Goal: Find specific page/section: Find specific page/section

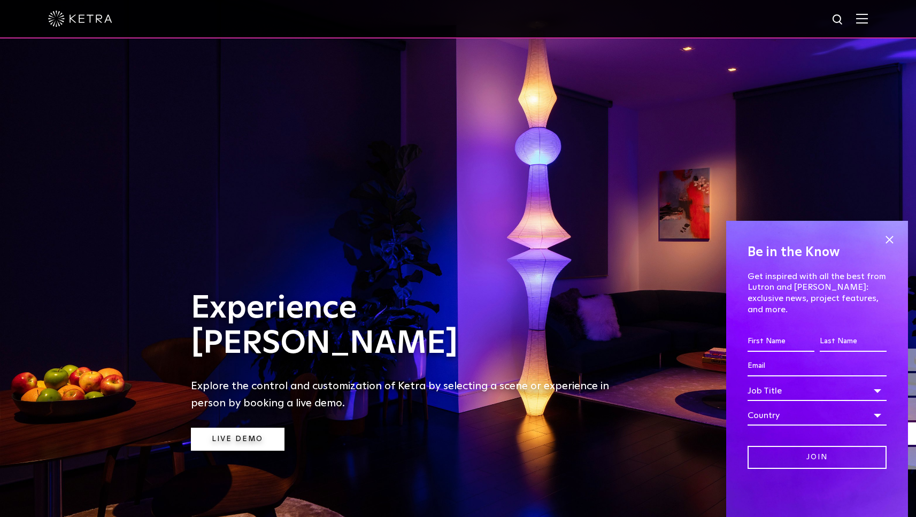
click at [251, 443] on link "Live Demo" at bounding box center [238, 439] width 94 height 23
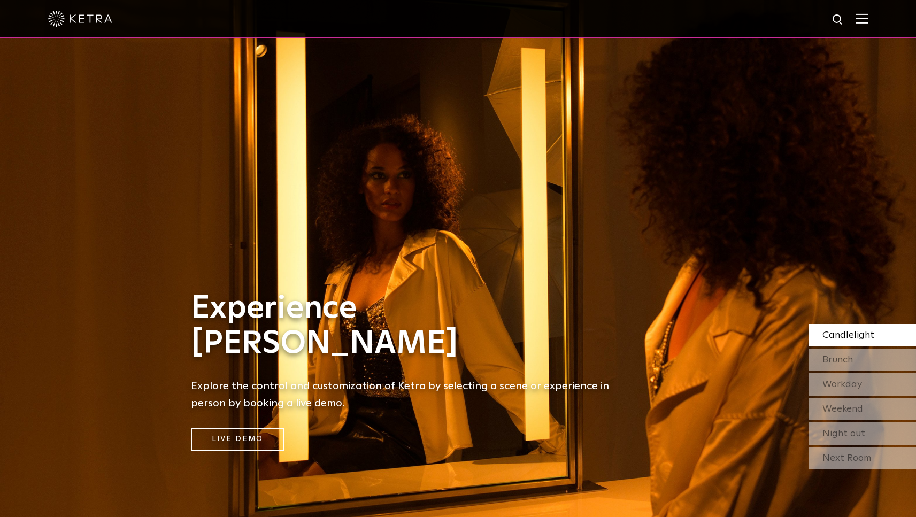
click at [868, 19] on img at bounding box center [862, 18] width 12 height 10
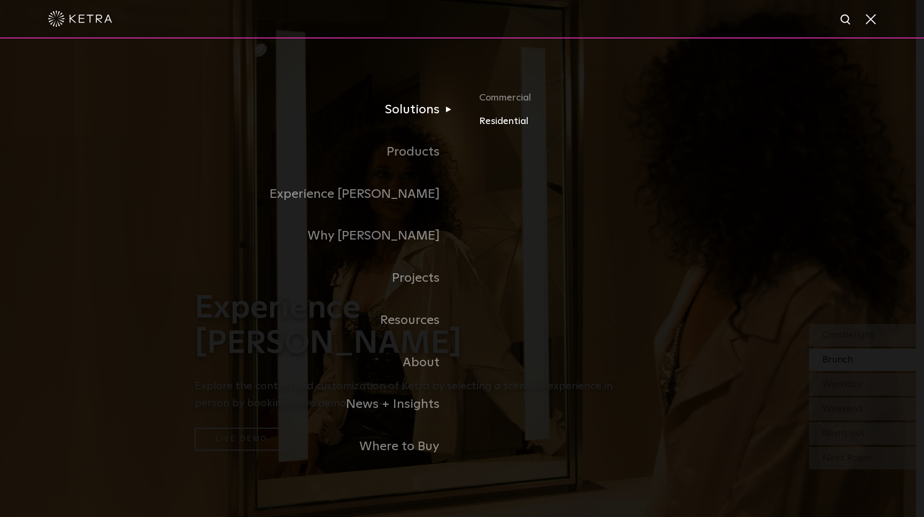
click at [512, 123] on link "Residential" at bounding box center [604, 122] width 250 height 16
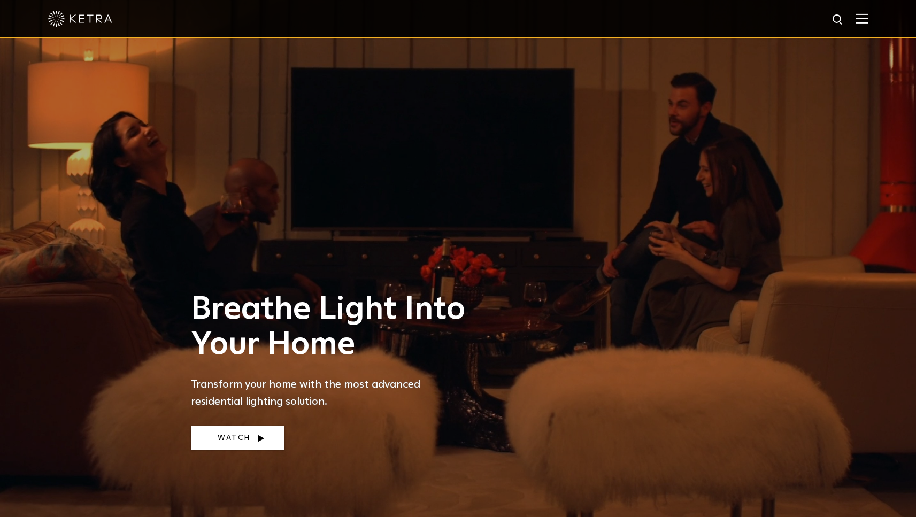
click at [238, 441] on link "Watch" at bounding box center [238, 438] width 94 height 24
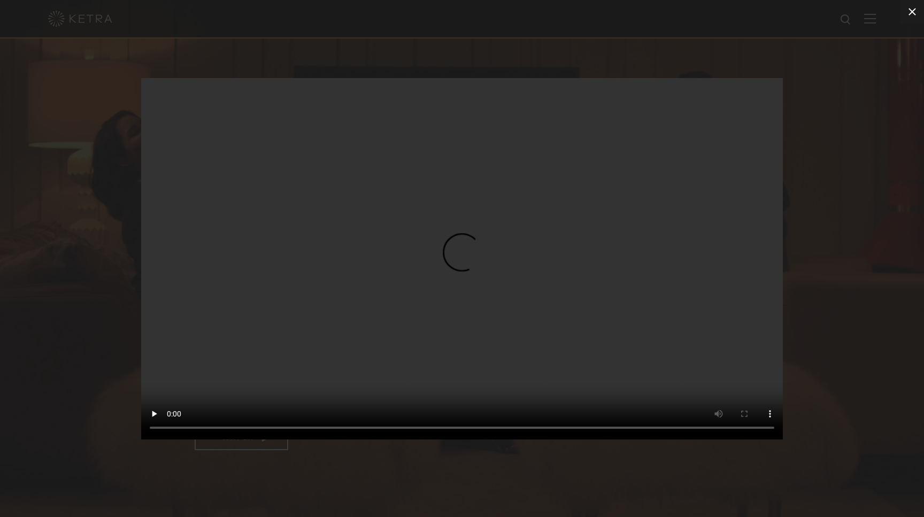
click at [912, 16] on icon at bounding box center [912, 11] width 13 height 13
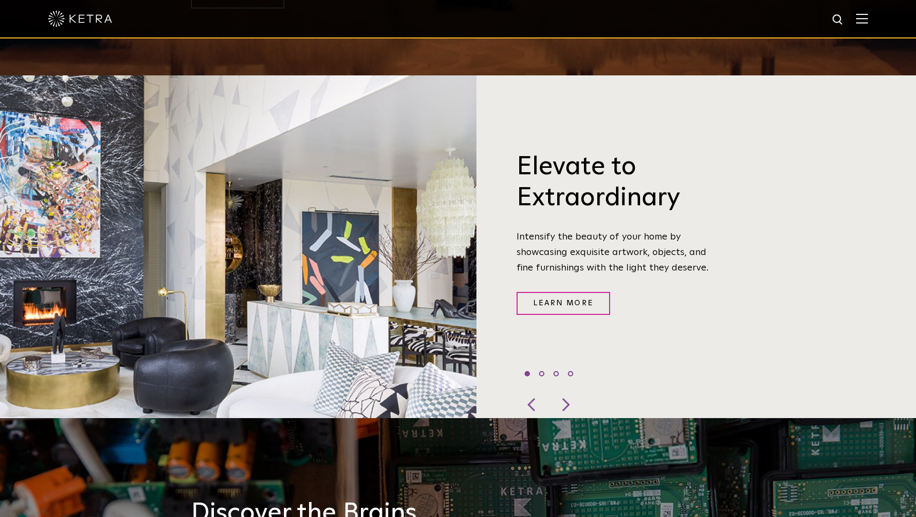
scroll to position [442, 0]
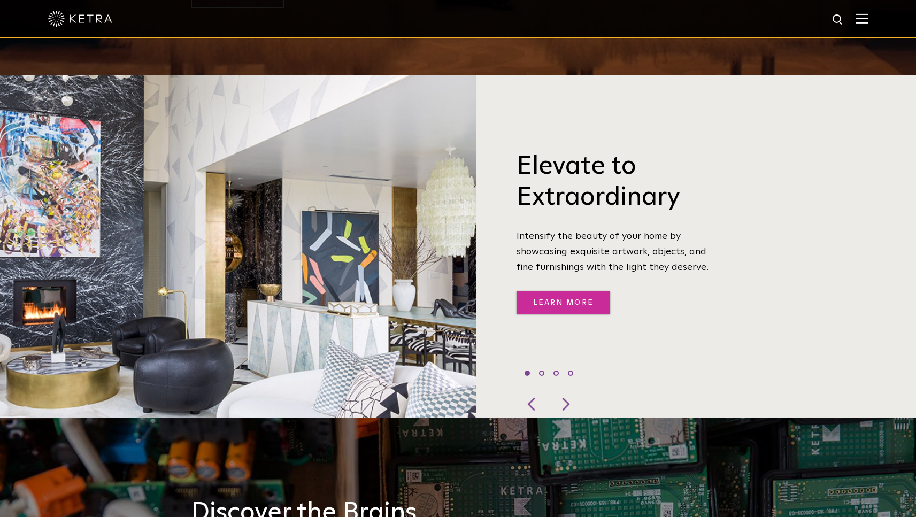
click at [543, 297] on link "Learn More" at bounding box center [564, 303] width 94 height 23
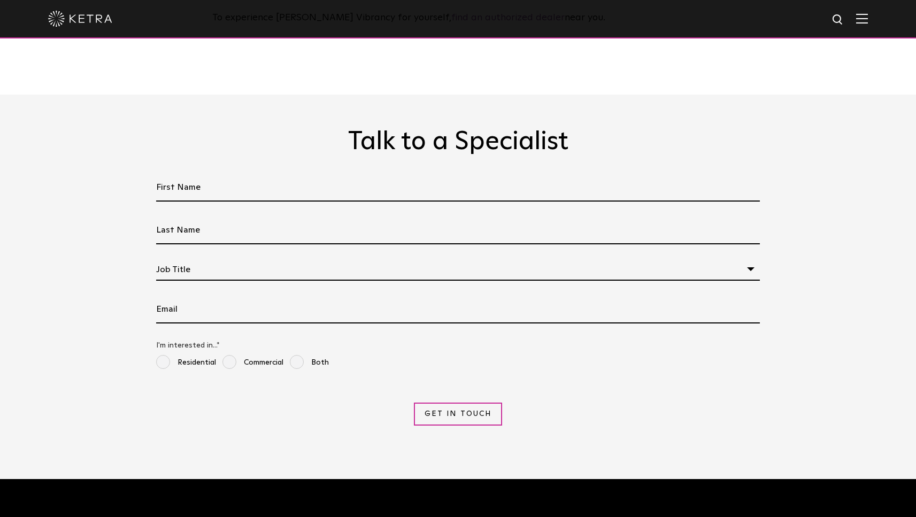
scroll to position [3126, 0]
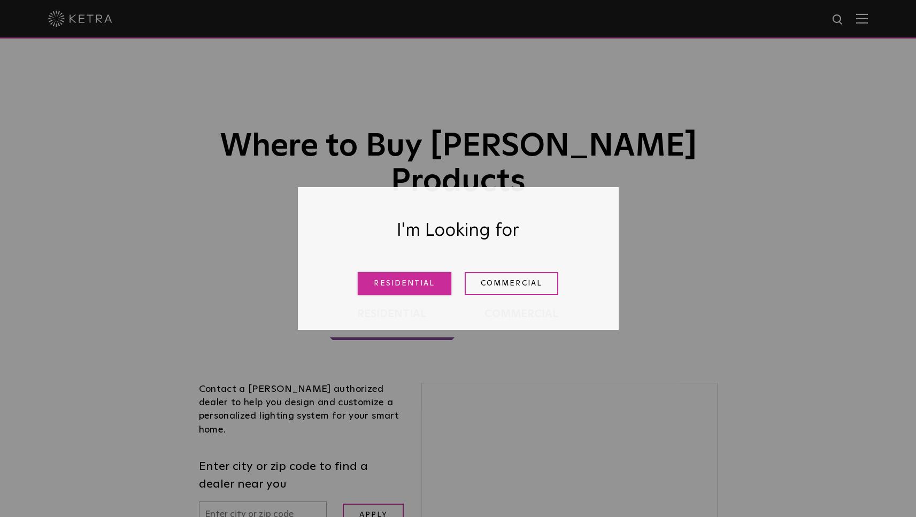
click at [408, 285] on link "Residential" at bounding box center [405, 283] width 94 height 23
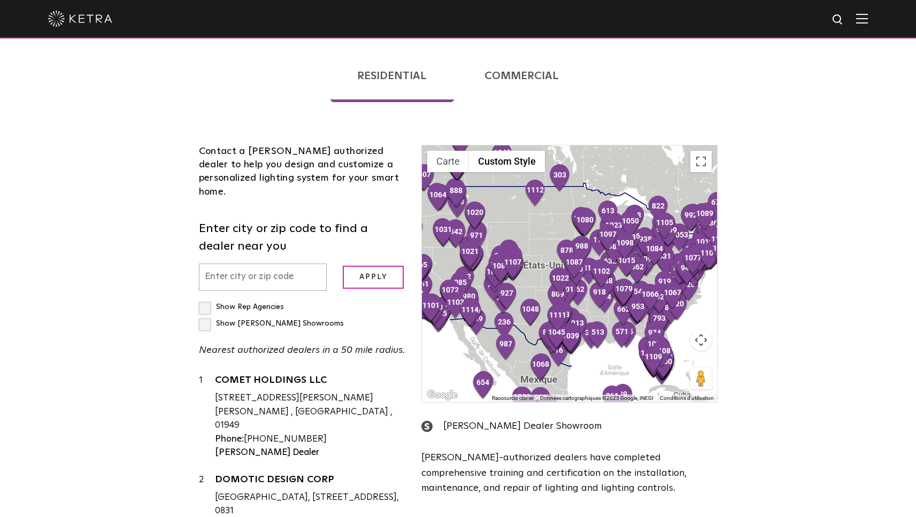
scroll to position [231, 0]
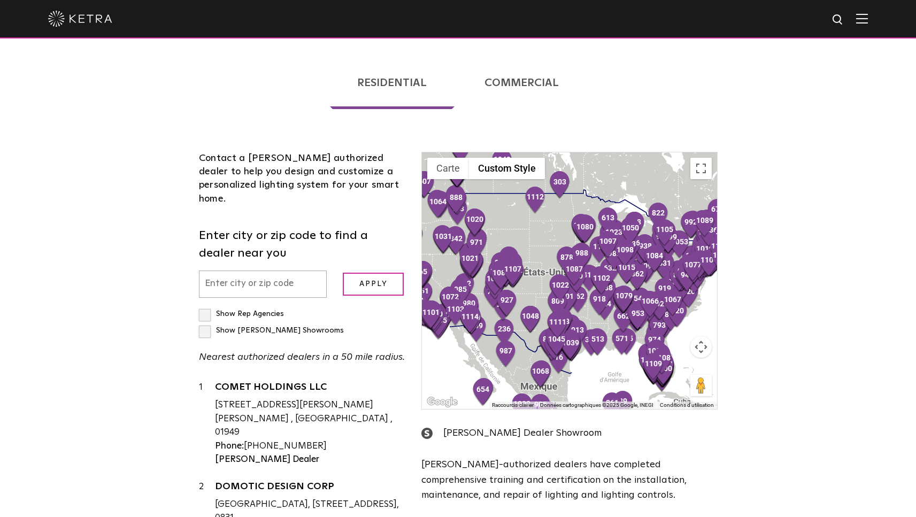
click at [231, 271] on input "text" at bounding box center [263, 284] width 128 height 27
type input "J5R 1H5"
drag, startPoint x: 206, startPoint y: 268, endPoint x: 325, endPoint y: 276, distance: 118.5
click at [206, 310] on label "Show Rep Agencies" at bounding box center [241, 313] width 85 height 7
click at [206, 306] on input "Show Rep Agencies" at bounding box center [202, 309] width 7 height 7
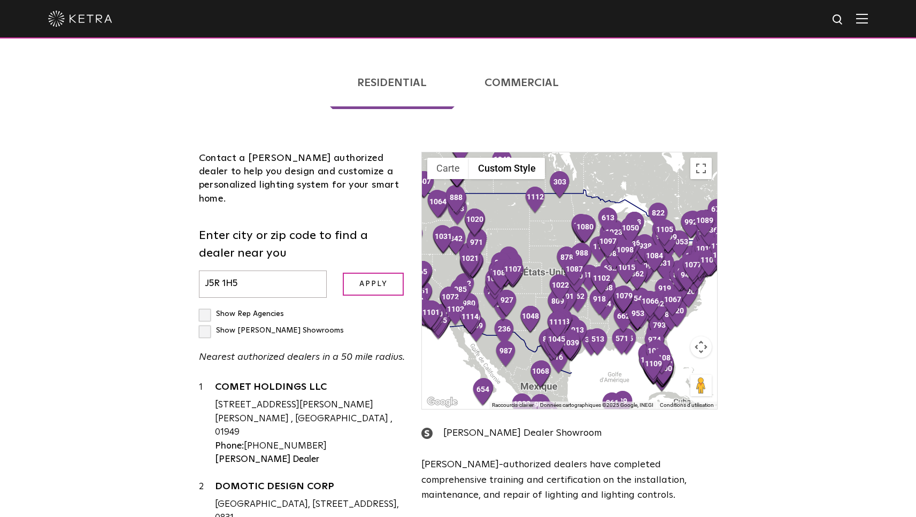
checkbox input "true"
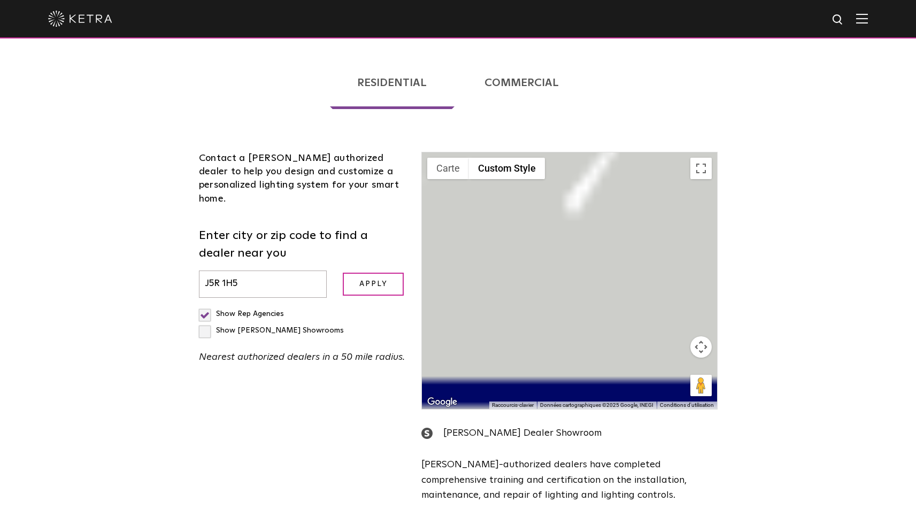
click at [301, 327] on label "Show [PERSON_NAME] Showrooms" at bounding box center [271, 330] width 145 height 7
click at [206, 306] on input "Show [PERSON_NAME] Showrooms" at bounding box center [202, 309] width 7 height 7
checkbox input "true"
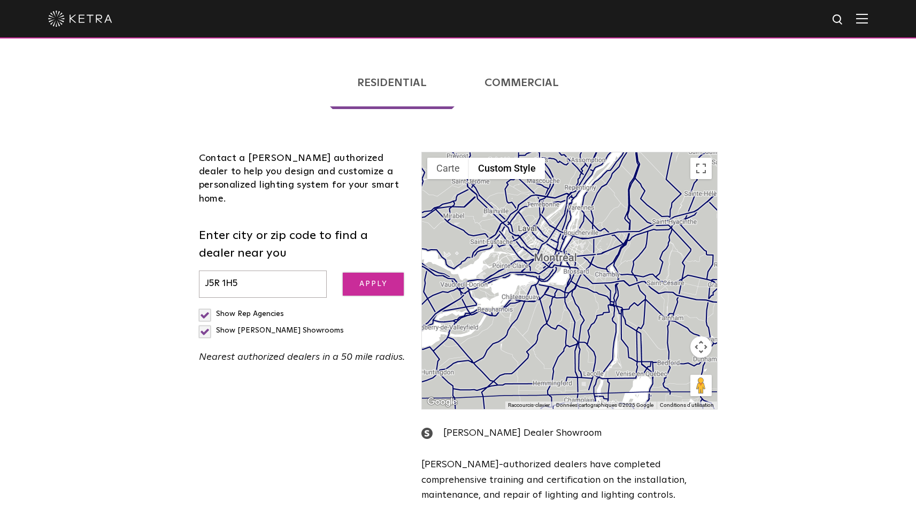
click at [385, 273] on input "Apply" at bounding box center [373, 284] width 61 height 23
click at [382, 273] on input "Apply" at bounding box center [373, 284] width 61 height 23
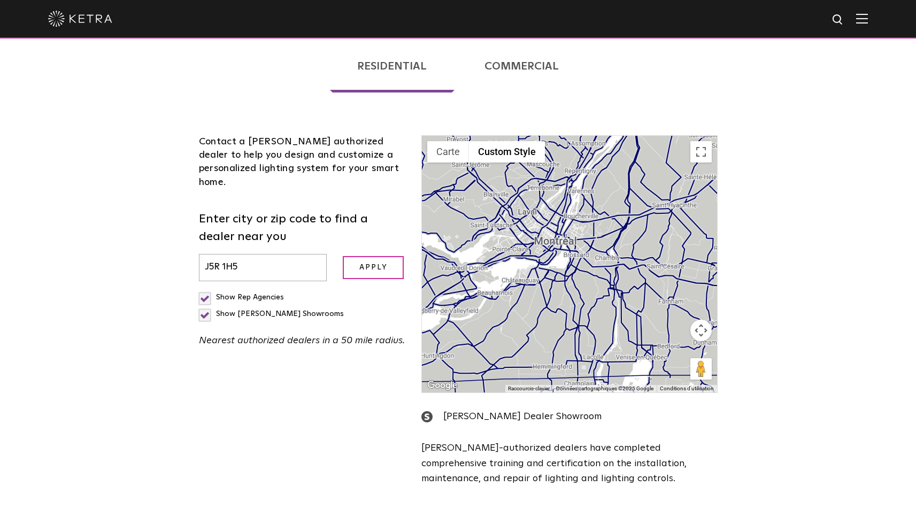
scroll to position [234, 0]
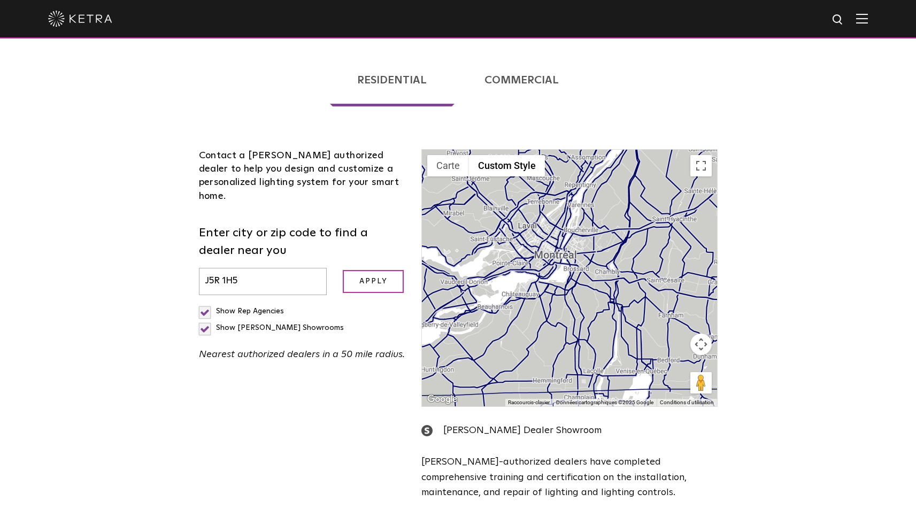
click at [593, 269] on div at bounding box center [569, 278] width 295 height 257
click at [705, 155] on button "Basculer en plein écran" at bounding box center [701, 165] width 21 height 21
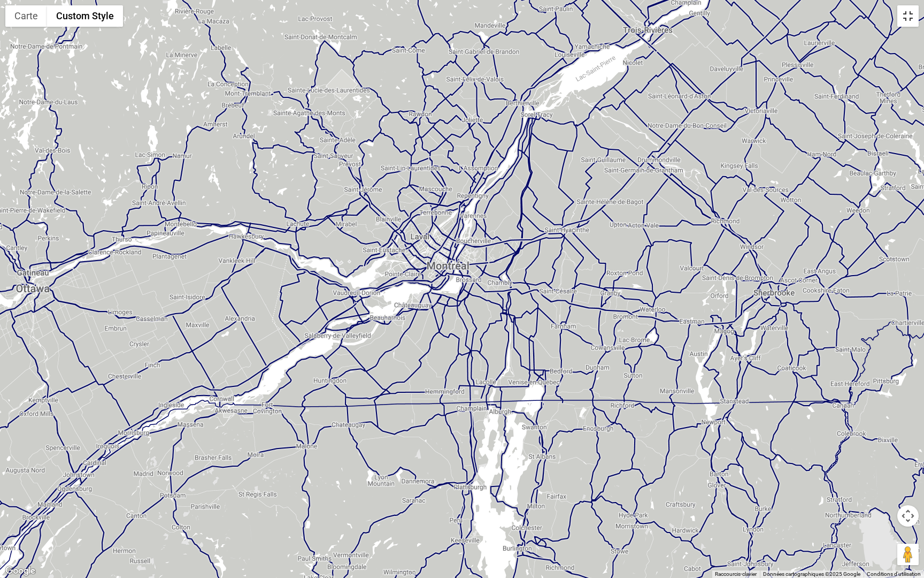
scroll to position [234, 0]
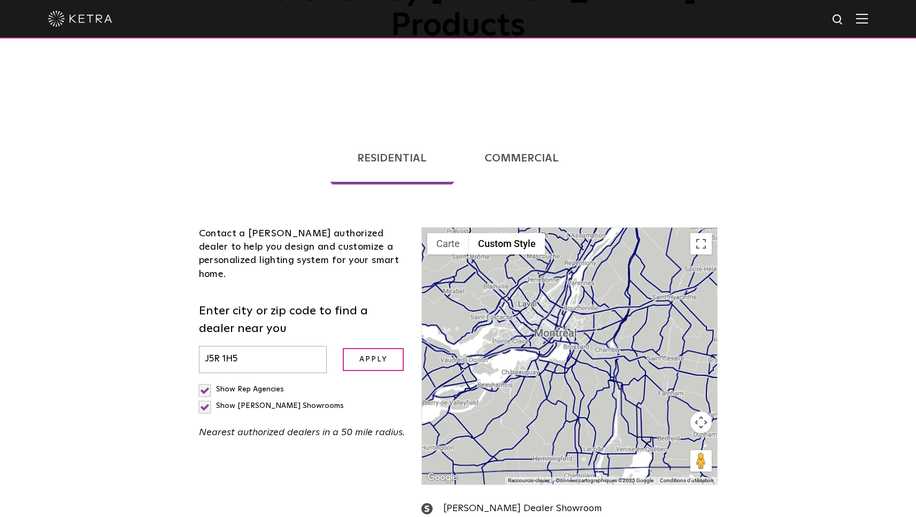
click at [540, 132] on link "Commercial" at bounding box center [521, 158] width 129 height 52
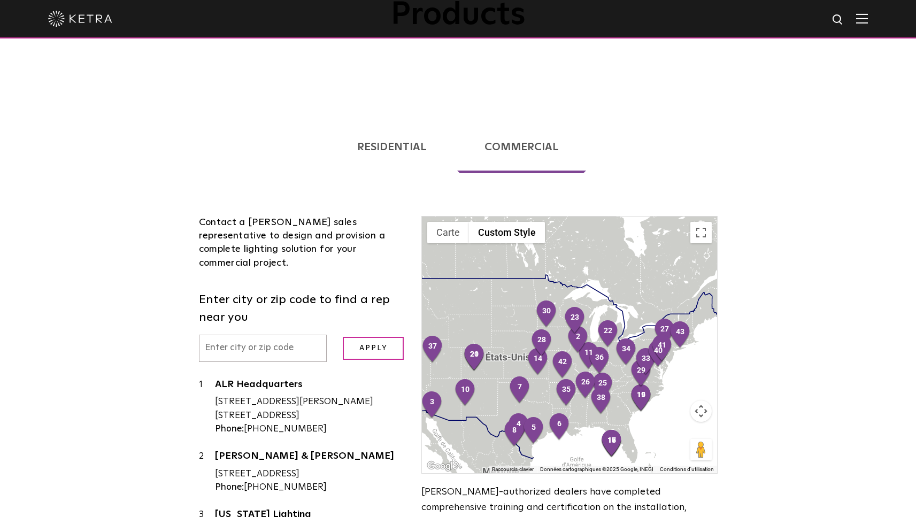
scroll to position [324, 0]
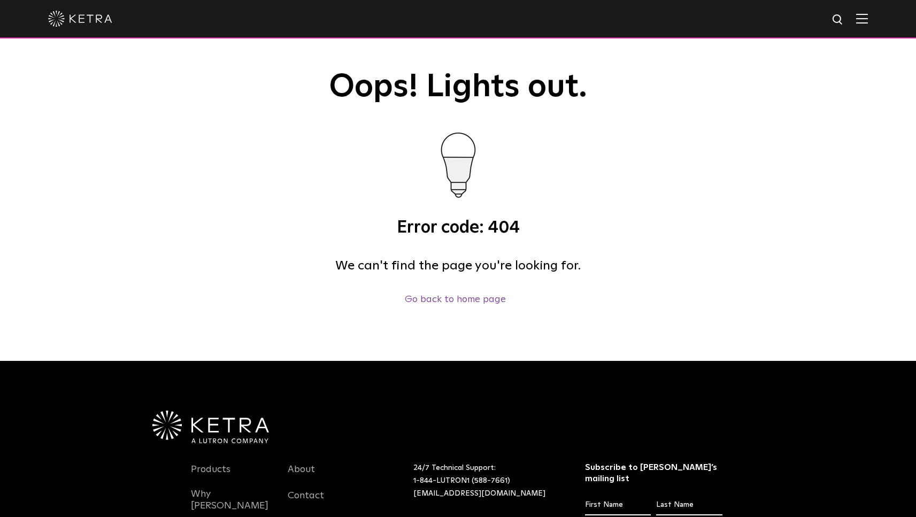
click at [864, 21] on div at bounding box center [458, 18] width 820 height 37
click at [868, 22] on img at bounding box center [862, 18] width 12 height 10
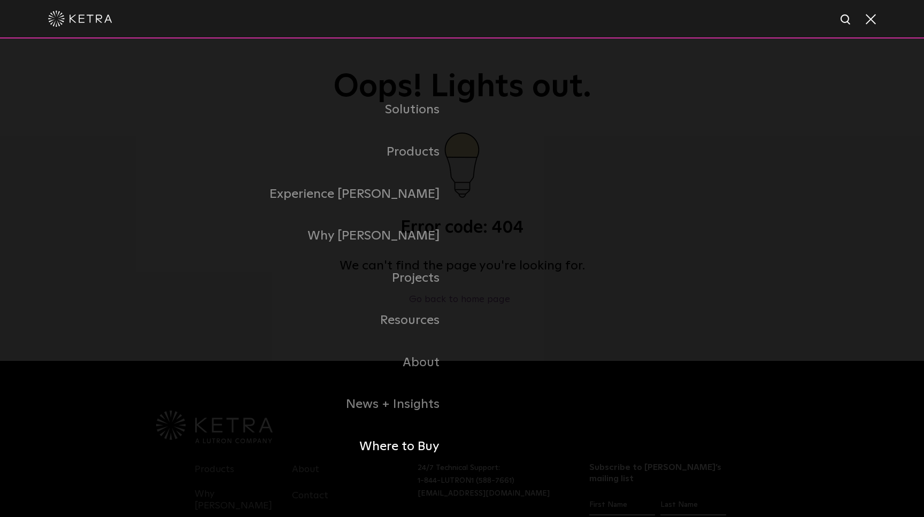
click at [422, 444] on link "Where to Buy" at bounding box center [328, 447] width 267 height 42
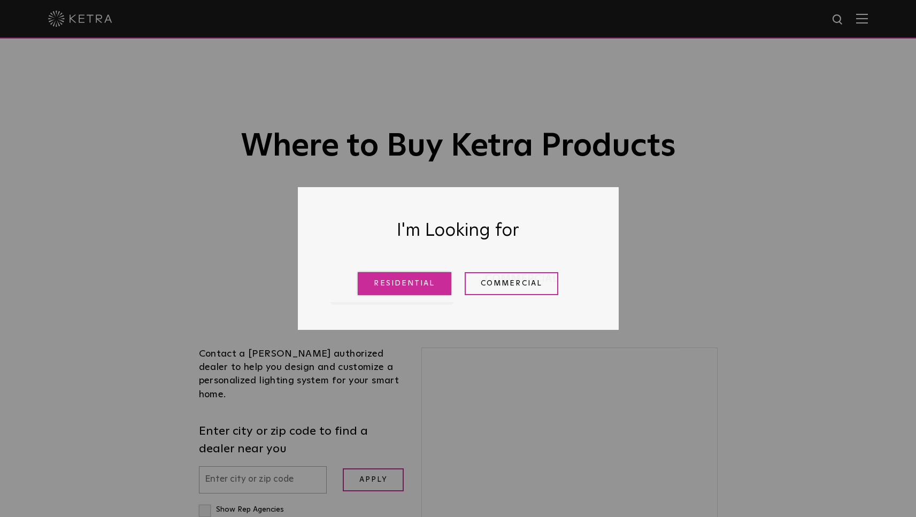
click at [377, 288] on link "Residential" at bounding box center [405, 283] width 94 height 23
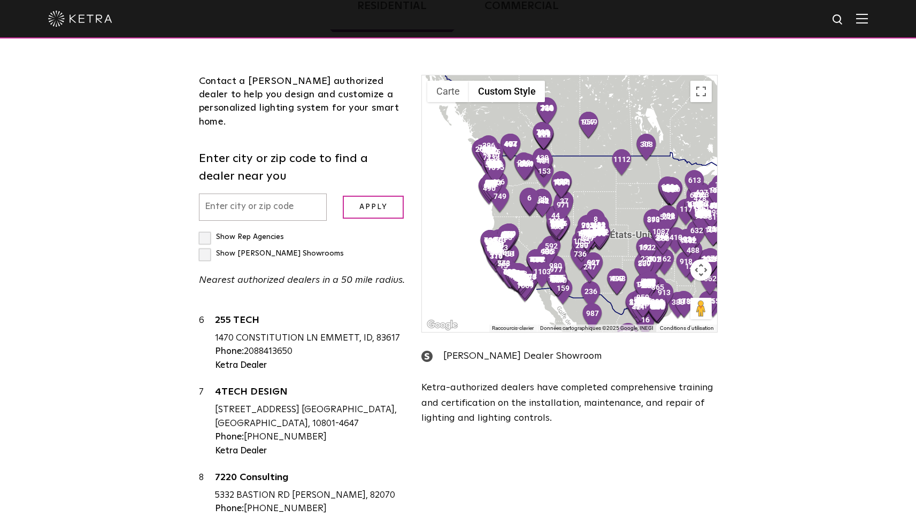
scroll to position [33, 0]
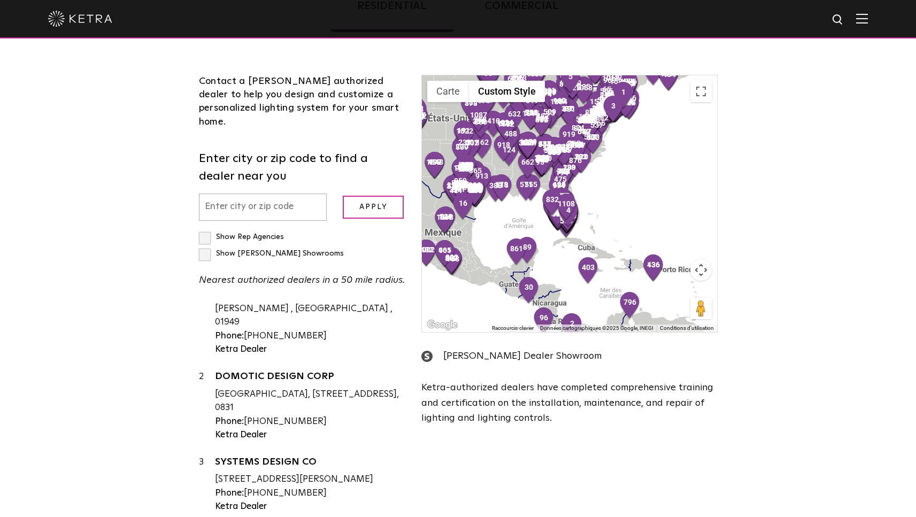
drag, startPoint x: 622, startPoint y: 170, endPoint x: 652, endPoint y: 367, distance: 199.7
click at [652, 332] on div "1 2 3 4 5 6 7 8 9 10 11 12 13 14 15 16 17 18 19 20 21 22 23 24 25 26 27 28 29 3…" at bounding box center [569, 203] width 295 height 257
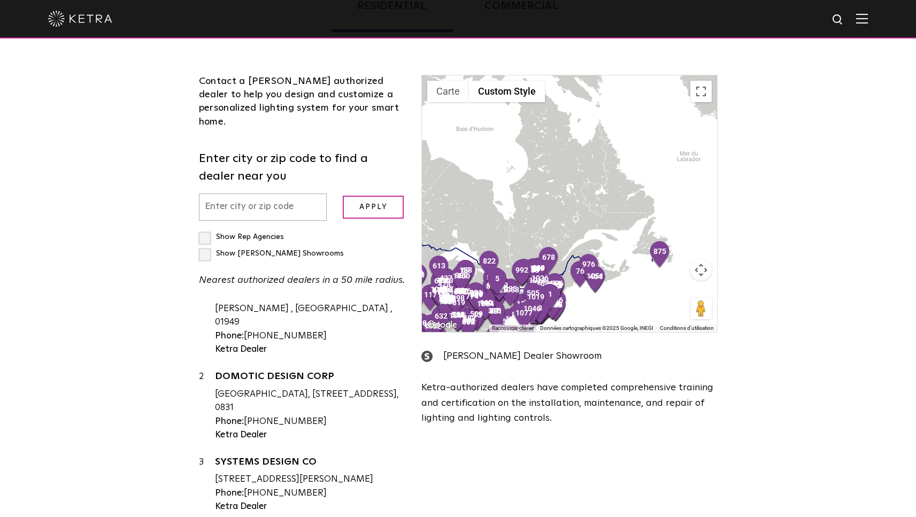
drag, startPoint x: 616, startPoint y: 229, endPoint x: 507, endPoint y: 206, distance: 111.5
click at [507, 206] on div at bounding box center [569, 203] width 295 height 257
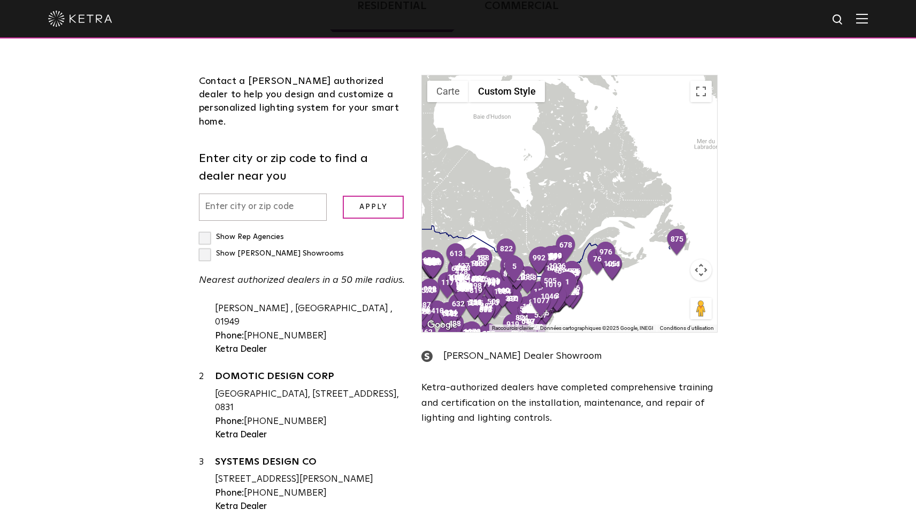
scroll to position [206, 0]
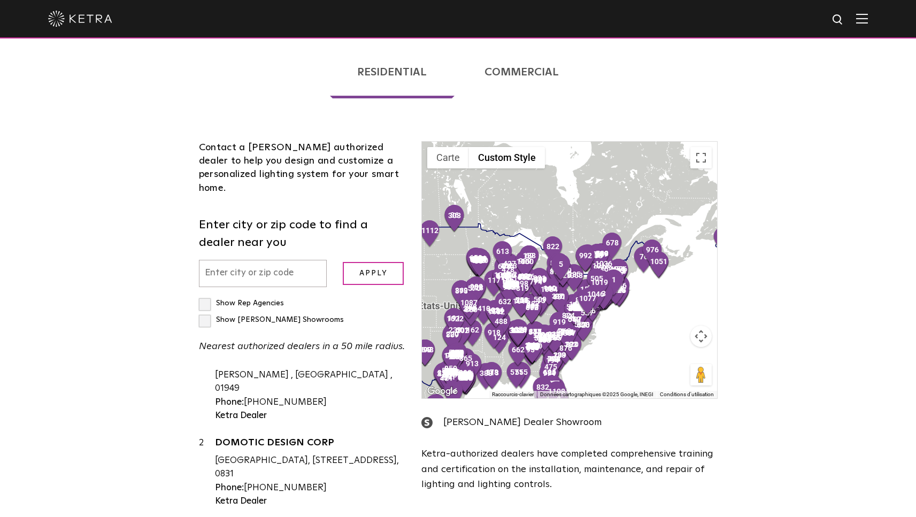
drag, startPoint x: 562, startPoint y: 295, endPoint x: 609, endPoint y: 220, distance: 88.5
click at [609, 220] on div at bounding box center [569, 270] width 295 height 257
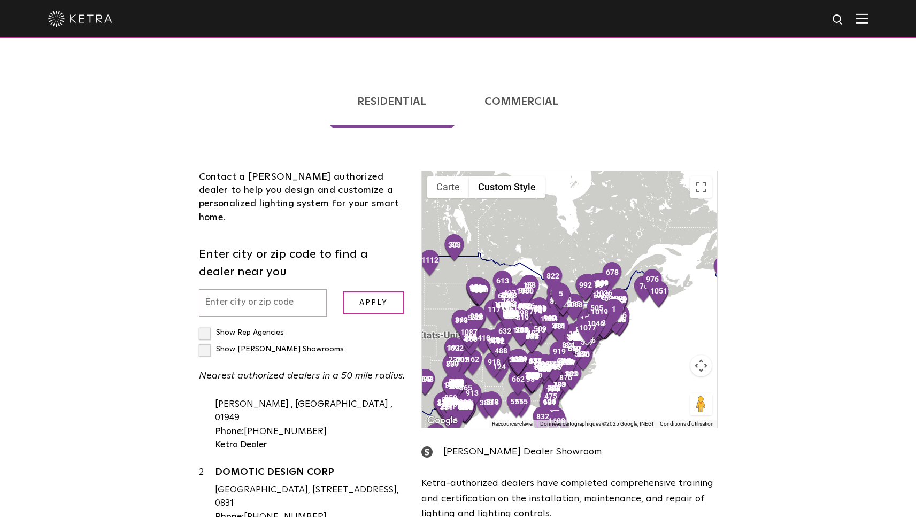
scroll to position [210, 0]
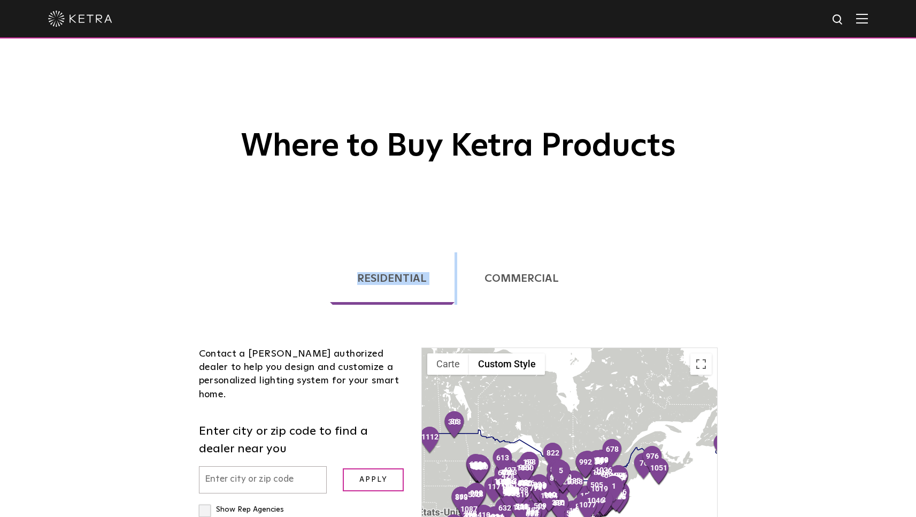
drag, startPoint x: 655, startPoint y: 265, endPoint x: 657, endPoint y: 232, distance: 33.2
click at [611, 177] on span "Where to Buy [PERSON_NAME] Products Loading... Residential Commercial Contact a…" at bounding box center [458, 414] width 916 height 828
click at [705, 370] on button "Basculer en plein écran" at bounding box center [701, 364] width 21 height 21
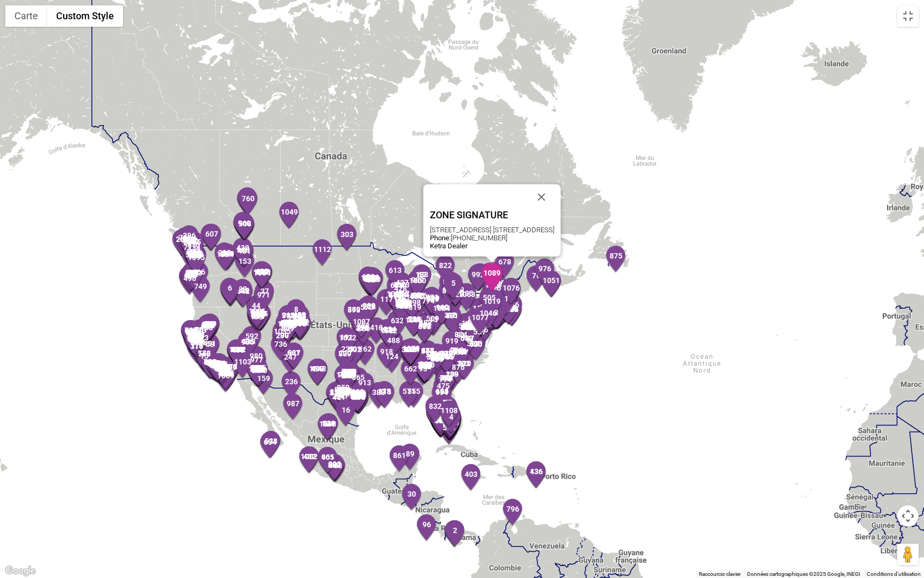
click at [489, 281] on img "1089" at bounding box center [492, 276] width 22 height 29
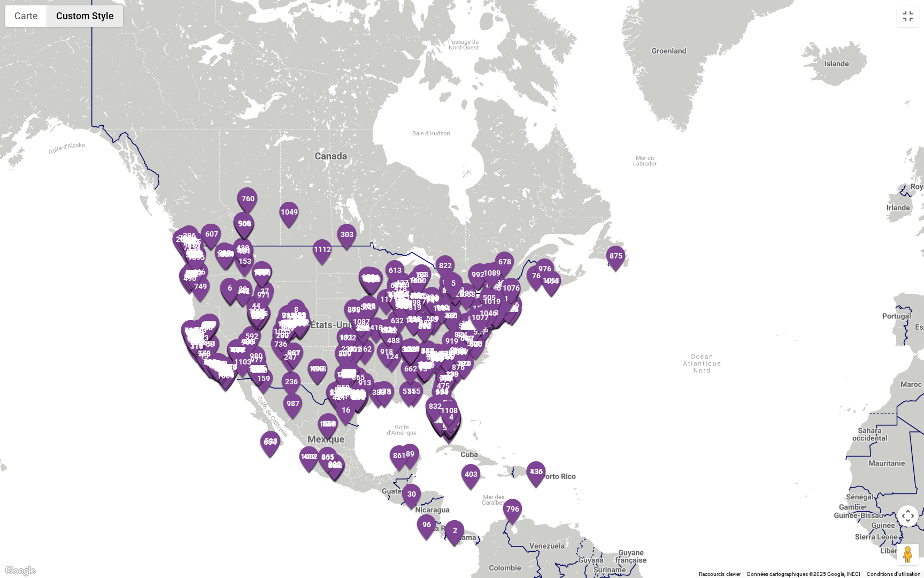
click at [103, 15] on button "Custom Style" at bounding box center [85, 15] width 76 height 21
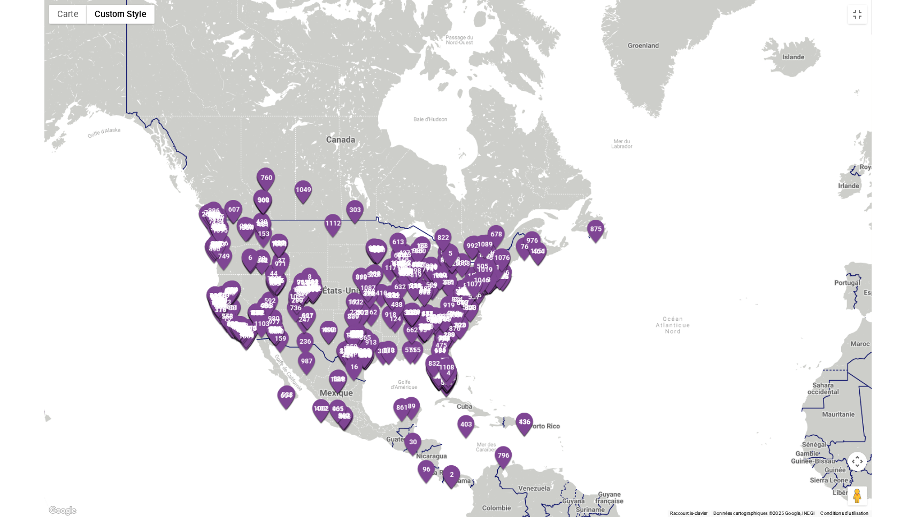
scroll to position [210, 0]
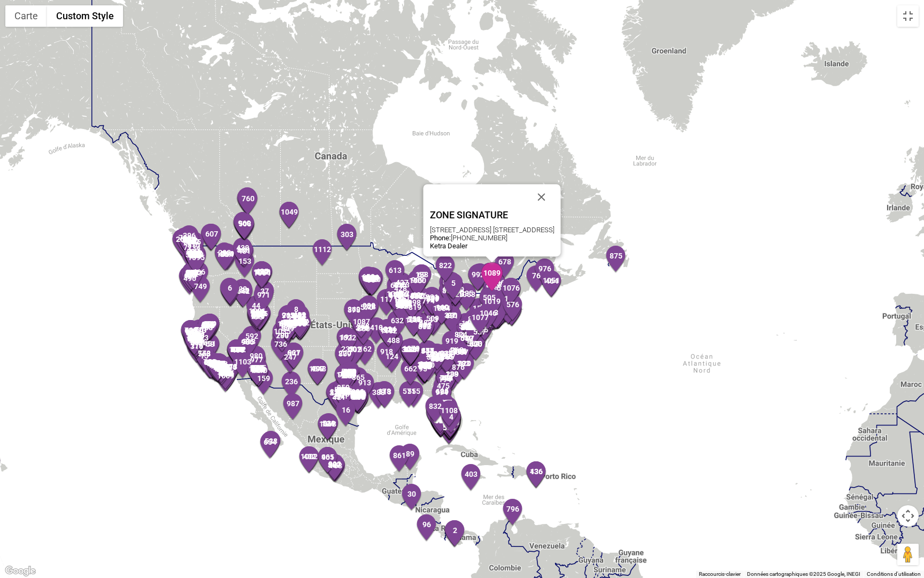
click at [490, 272] on img "1089" at bounding box center [492, 276] width 22 height 29
